Goal: Information Seeking & Learning: Check status

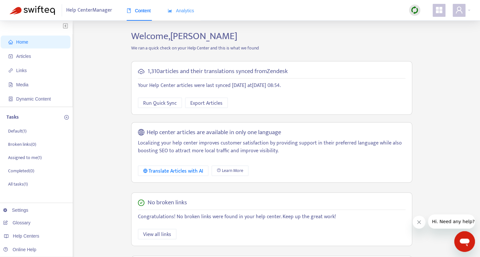
click at [181, 6] on div "Analytics" at bounding box center [181, 11] width 26 height 20
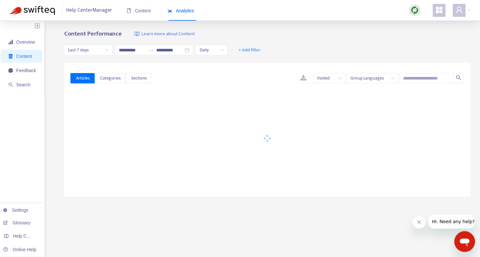
click at [287, 99] on div at bounding box center [266, 138] width 393 height 81
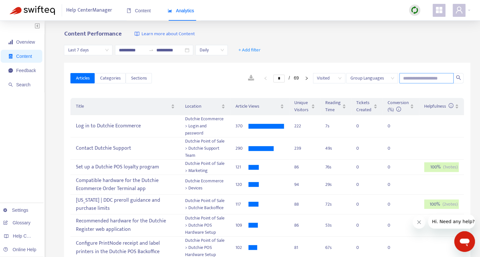
click at [412, 81] on input "text" at bounding box center [426, 78] width 54 height 10
paste input "**********"
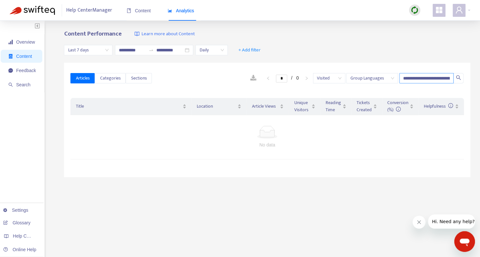
scroll to position [0, 68]
type input "**********"
click at [469, 10] on div at bounding box center [461, 10] width 18 height 13
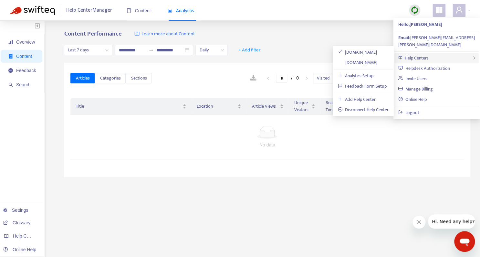
click at [415, 53] on div "Help Centers" at bounding box center [436, 58] width 84 height 10
click at [357, 66] on link "[DOMAIN_NAME]" at bounding box center [357, 62] width 39 height 7
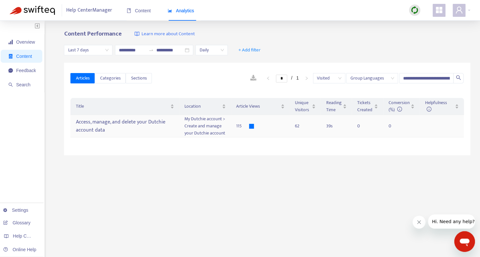
click at [251, 125] on div at bounding box center [251, 126] width 5 height 5
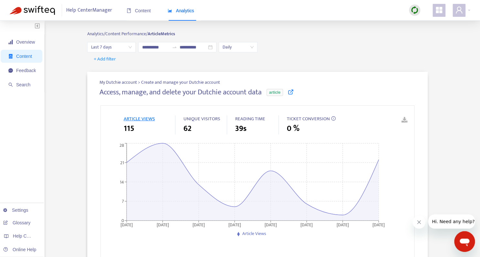
click at [129, 47] on span "Last 7 days" at bounding box center [111, 47] width 41 height 10
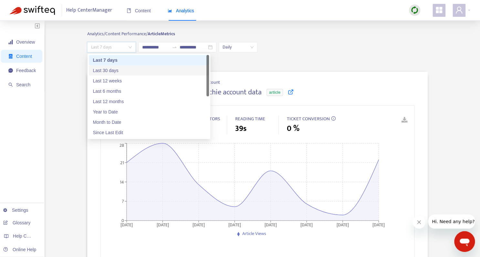
click at [129, 74] on div "Last 30 days" at bounding box center [149, 70] width 112 height 7
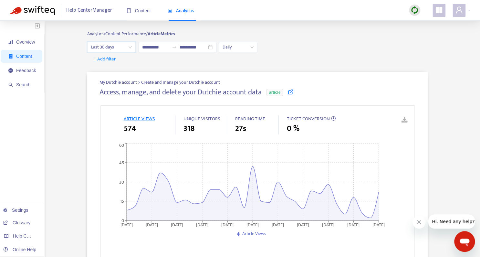
click at [130, 46] on span "Last 30 days" at bounding box center [111, 47] width 41 height 10
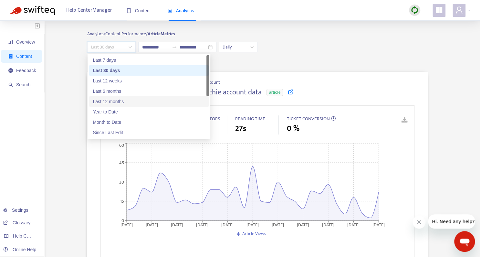
click at [124, 104] on div "Last 12 months" at bounding box center [149, 101] width 112 height 7
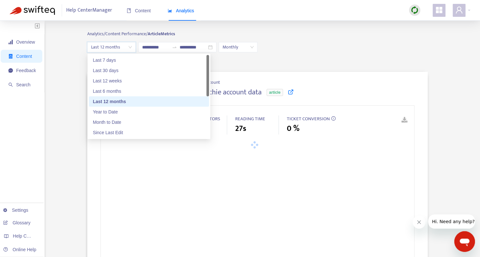
type input "**********"
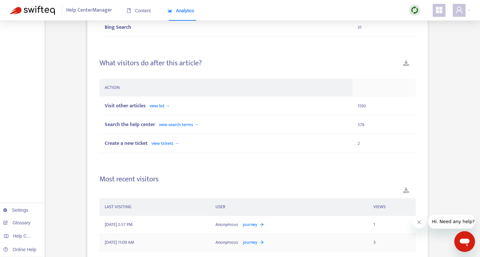
scroll to position [768, 0]
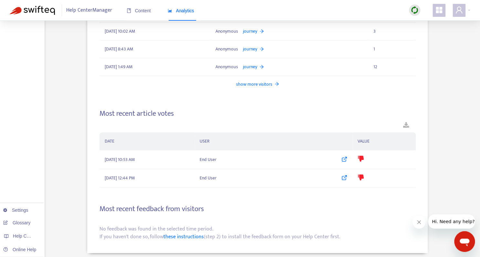
click at [408, 237] on div "If you haven't done so, follow these instructions (step 2) to install the feedb…" at bounding box center [257, 237] width 316 height 8
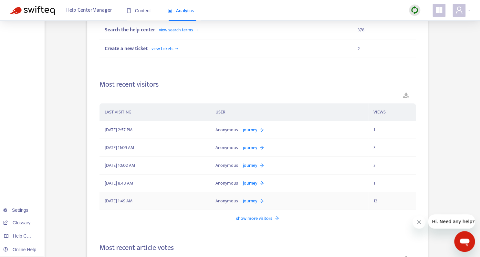
scroll to position [625, 0]
